Goal: Information Seeking & Learning: Check status

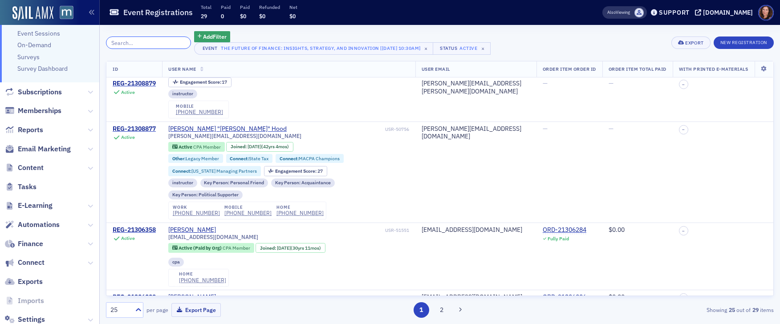
scroll to position [592, 0]
click at [42, 113] on span "Memberships" at bounding box center [40, 111] width 44 height 10
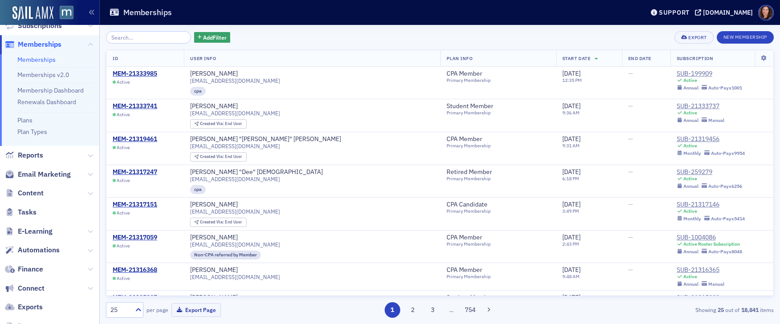
scroll to position [159, 0]
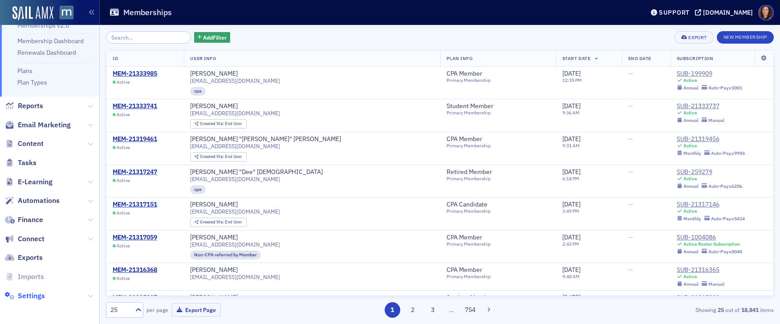
click at [29, 296] on span "Settings" at bounding box center [31, 296] width 27 height 10
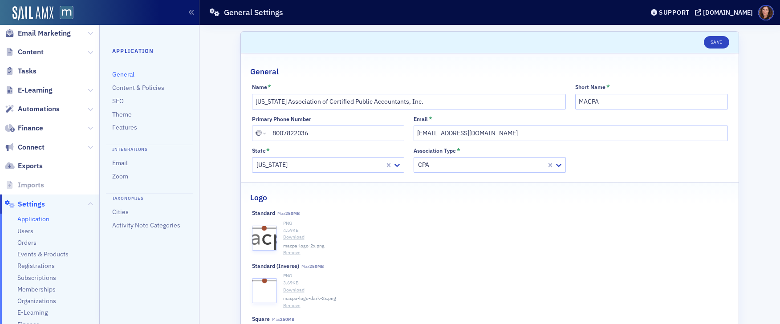
scroll to position [204, 0]
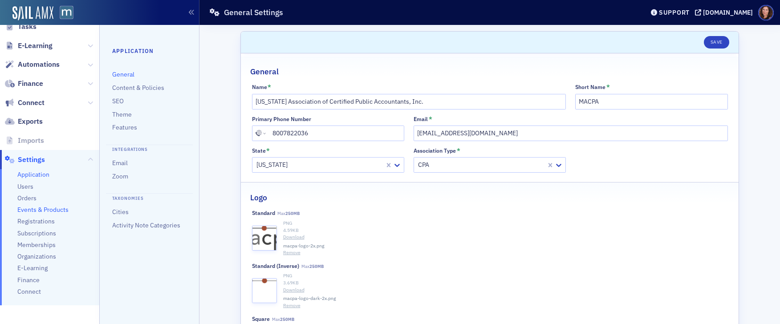
click at [45, 210] on span "Events & Products" at bounding box center [42, 210] width 51 height 8
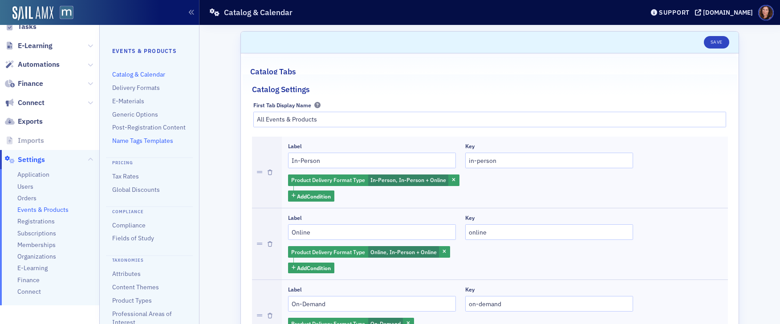
drag, startPoint x: 149, startPoint y: 148, endPoint x: 170, endPoint y: 151, distance: 21.5
click at [149, 145] on link "Name Tags Templates" at bounding box center [142, 141] width 61 height 8
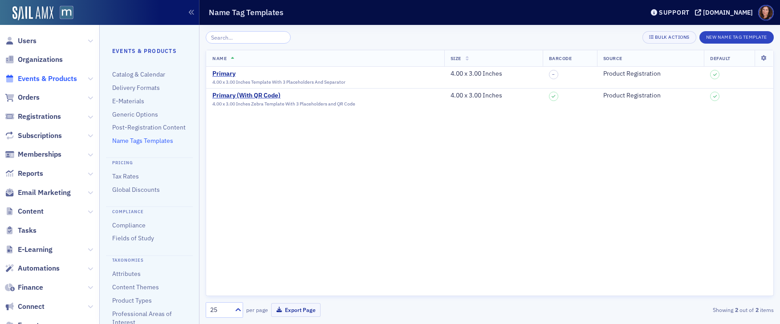
click at [47, 77] on span "Events & Products" at bounding box center [47, 79] width 59 height 10
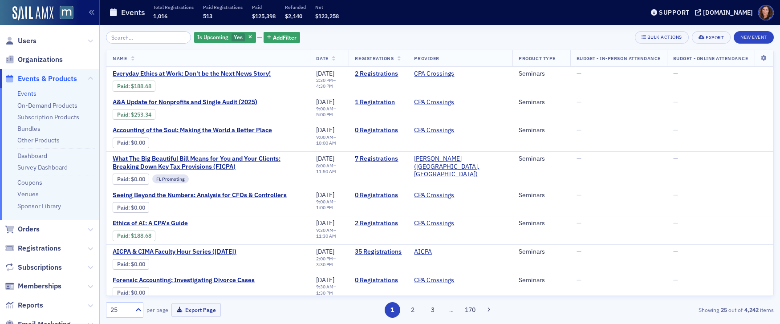
click at [150, 37] on input "search" at bounding box center [148, 37] width 85 height 12
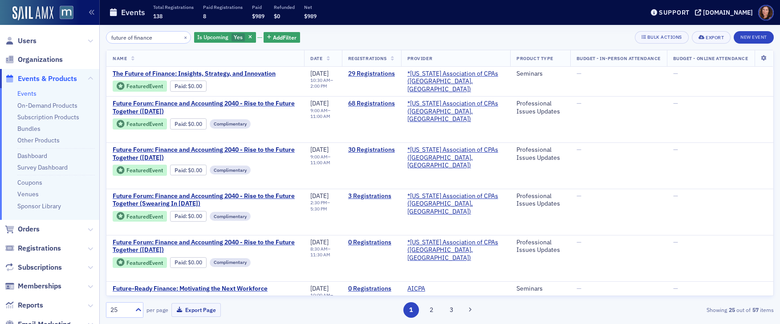
type input "future of finance"
click at [227, 71] on span "The Future of Finance: Insights, Strategy, and Innovation" at bounding box center [194, 74] width 163 height 8
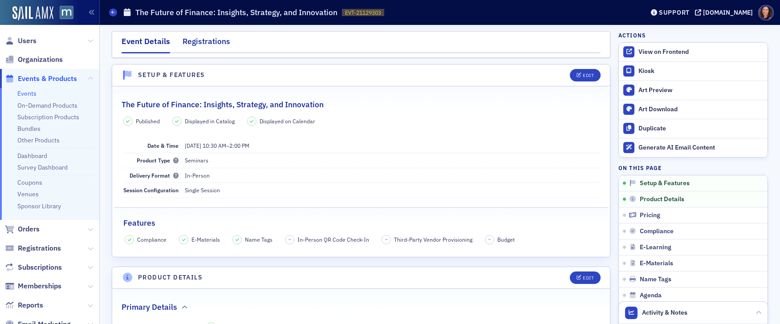
drag, startPoint x: 203, startPoint y: 40, endPoint x: 215, endPoint y: 47, distance: 14.4
click at [203, 40] on div "Registrations" at bounding box center [206, 44] width 48 height 16
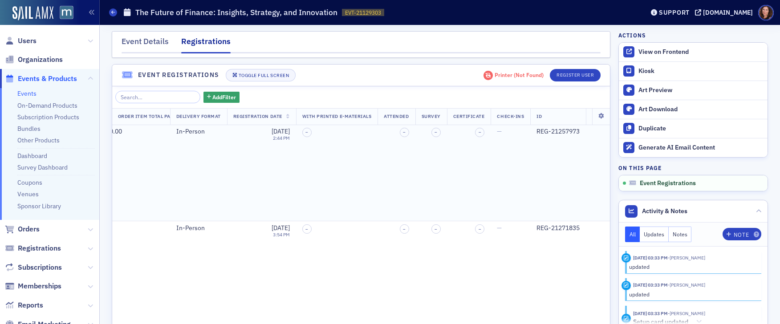
scroll to position [0, 2468]
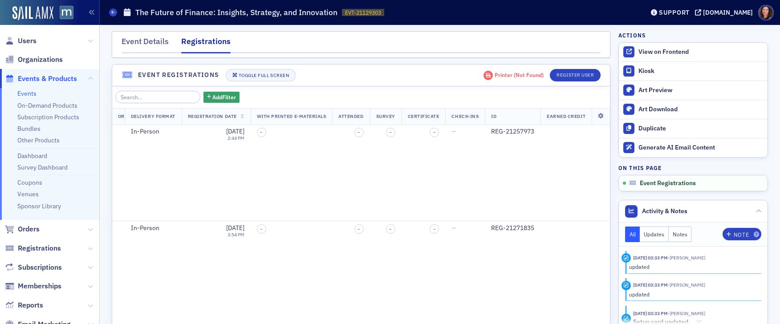
click at [251, 111] on th "Registration Date" at bounding box center [216, 117] width 69 height 16
click at [237, 116] on span "Registration Date" at bounding box center [212, 116] width 49 height 6
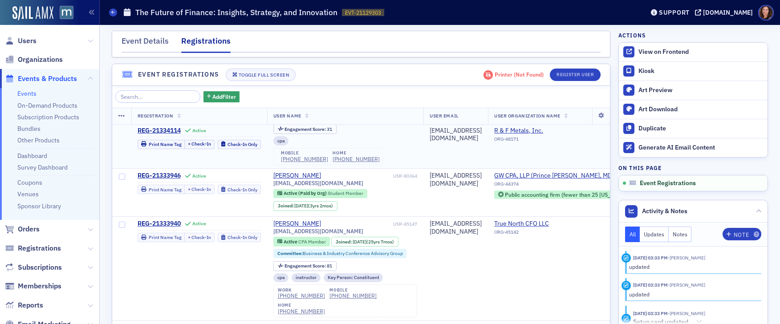
scroll to position [49, 0]
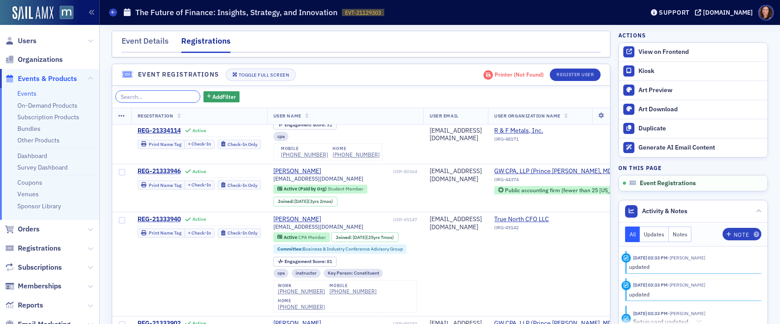
click at [143, 94] on input "search" at bounding box center [157, 96] width 85 height 12
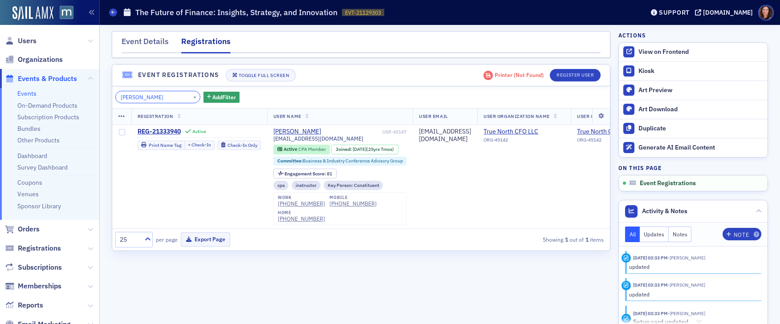
scroll to position [0, 0]
type input "[PERSON_NAME]"
click at [32, 41] on span "Users" at bounding box center [27, 41] width 19 height 10
